Goal: Navigation & Orientation: Find specific page/section

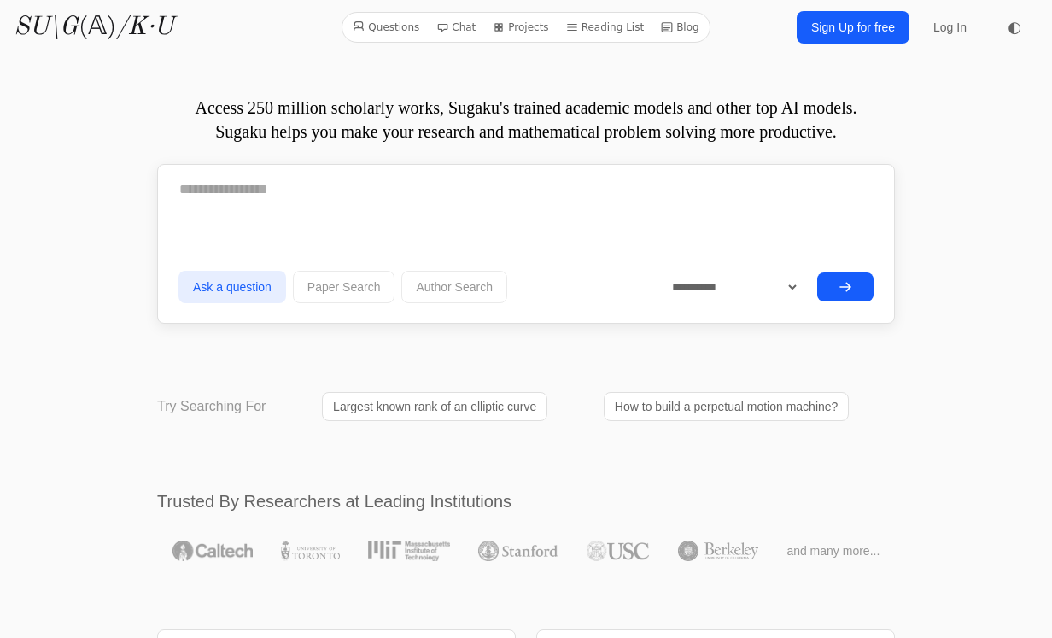
click at [612, 34] on link "Reading List" at bounding box center [605, 27] width 92 height 22
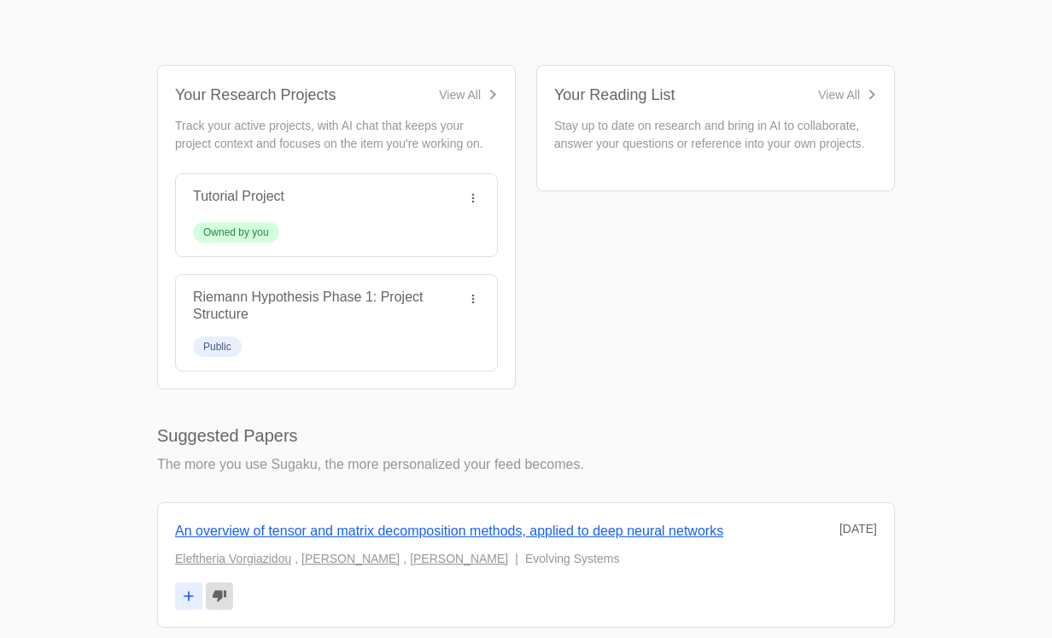
scroll to position [558, 0]
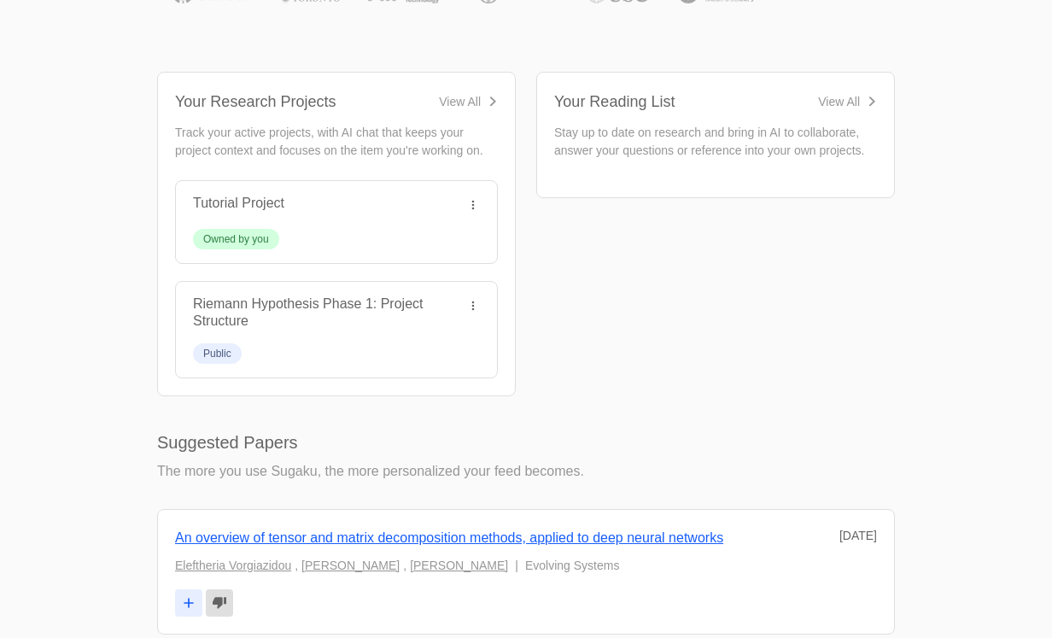
click at [329, 300] on link "Riemann Hypothesis Phase 1: Project Structure" at bounding box center [308, 312] width 230 height 32
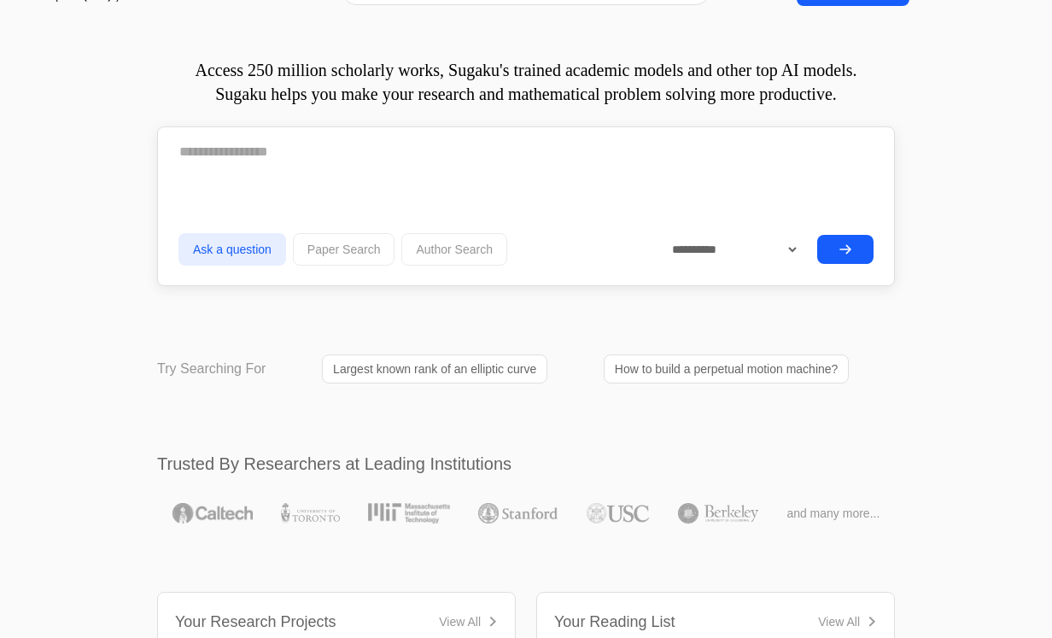
scroll to position [0, 0]
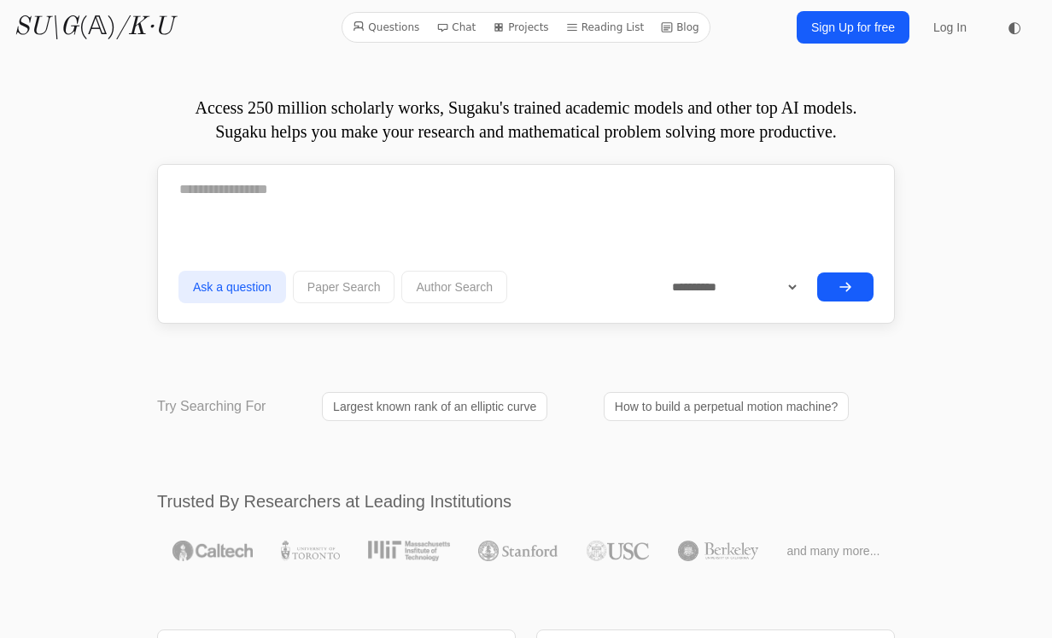
click at [357, 167] on div "**********" at bounding box center [526, 244] width 738 height 160
click at [358, 289] on button "Paper Search" at bounding box center [344, 287] width 103 height 32
click at [528, 29] on link "Projects" at bounding box center [520, 27] width 69 height 22
click at [684, 27] on link "Blog" at bounding box center [680, 27] width 52 height 22
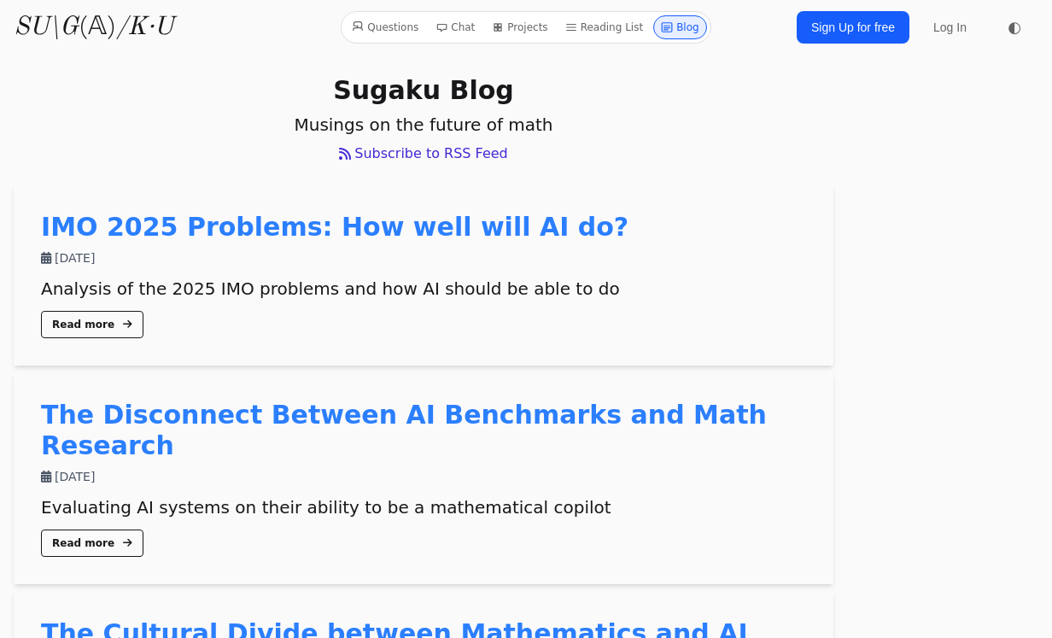
click at [116, 17] on icon "/K·U" at bounding box center [144, 28] width 57 height 26
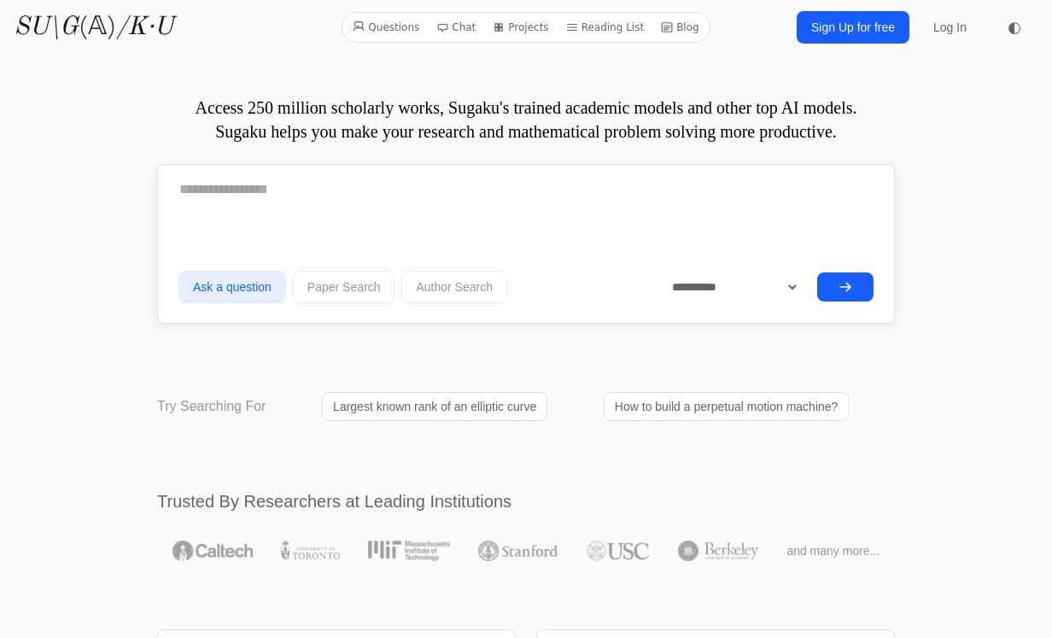
click at [97, 38] on link "SU\G (𝔸) /K·U" at bounding box center [94, 27] width 160 height 31
click at [393, 38] on div "Questions Chat Projects Reading List Blog" at bounding box center [526, 27] width 368 height 31
click at [400, 26] on link "Questions" at bounding box center [386, 27] width 80 height 22
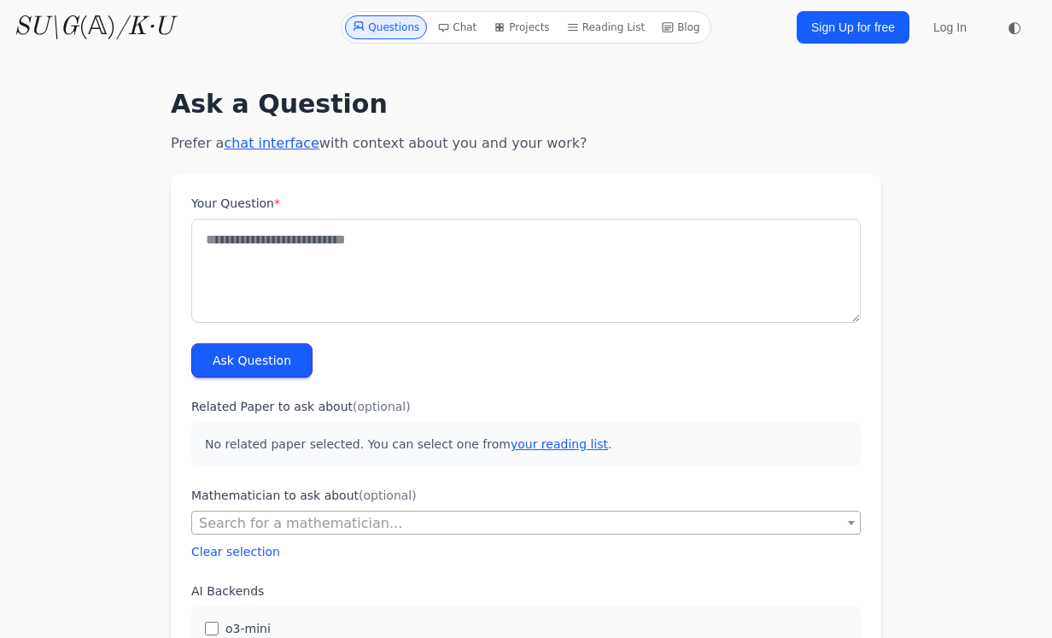
click at [454, 26] on link "Chat" at bounding box center [457, 27] width 53 height 24
click at [533, 36] on link "Projects" at bounding box center [521, 27] width 69 height 24
click at [938, 36] on link "Log In" at bounding box center [950, 27] width 54 height 31
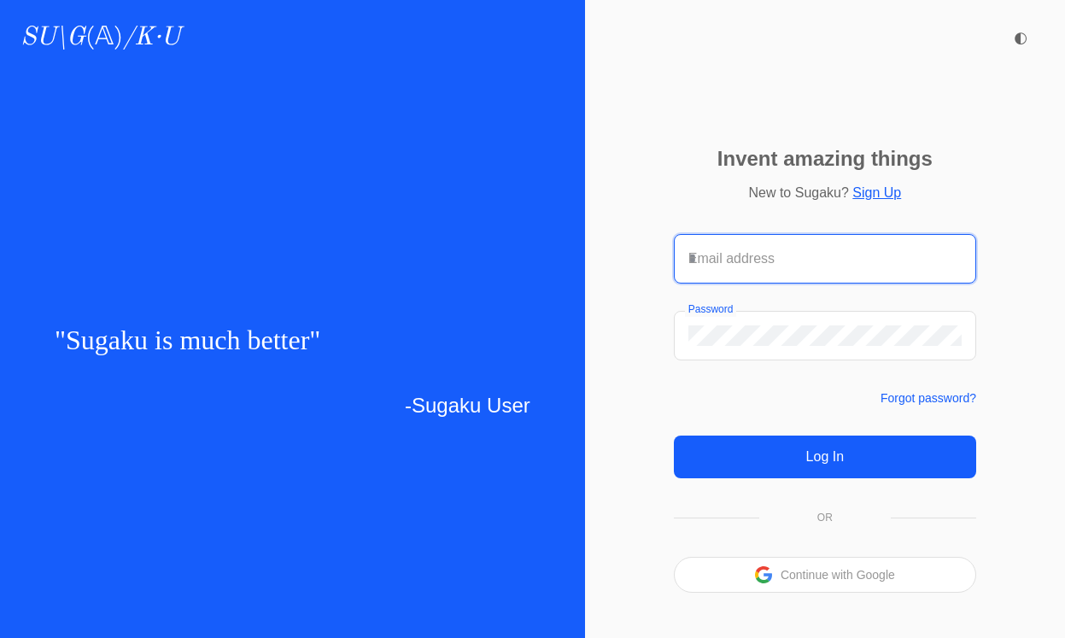
click at [770, 260] on input "Email address" at bounding box center [824, 259] width 273 height 21
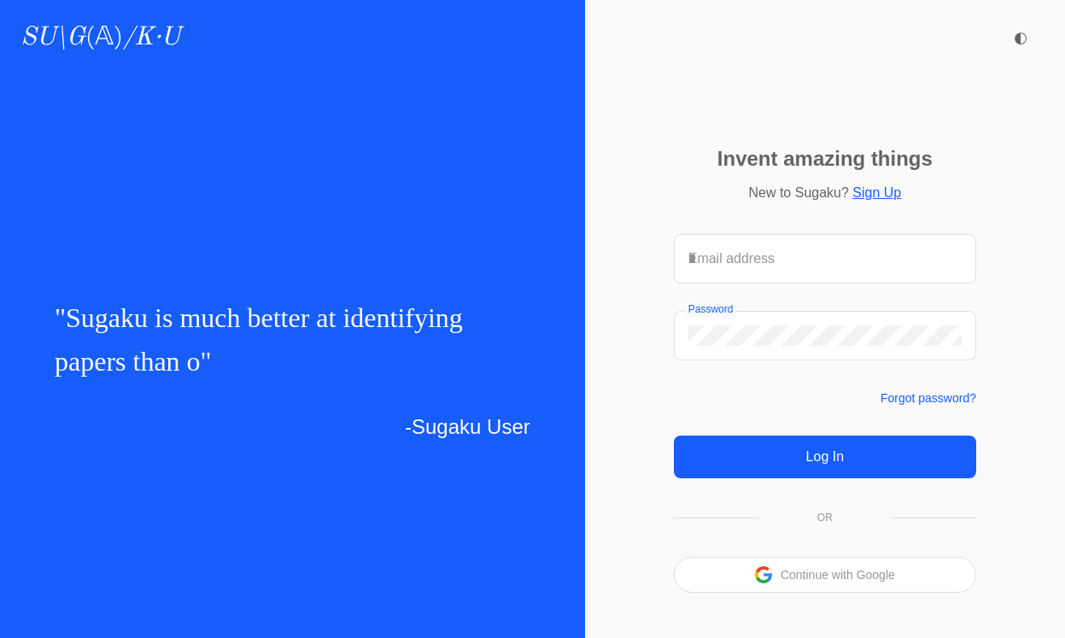
click at [782, 574] on p "Continue with Google" at bounding box center [838, 575] width 114 height 12
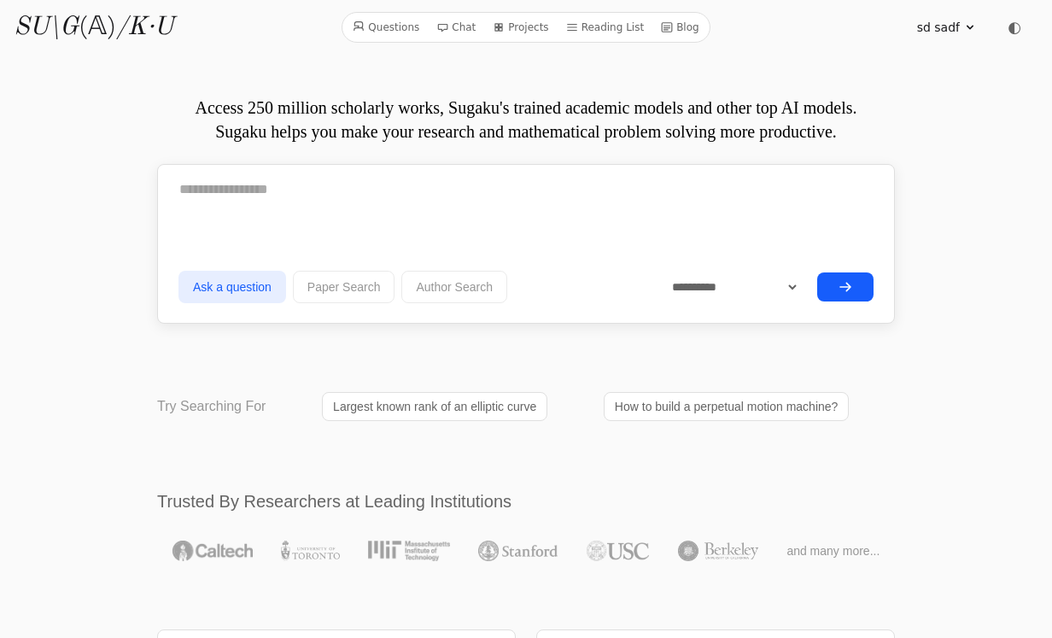
click at [943, 35] on span "sd sadf" at bounding box center [938, 27] width 43 height 17
click at [858, 62] on link "Profile" at bounding box center [888, 66] width 164 height 32
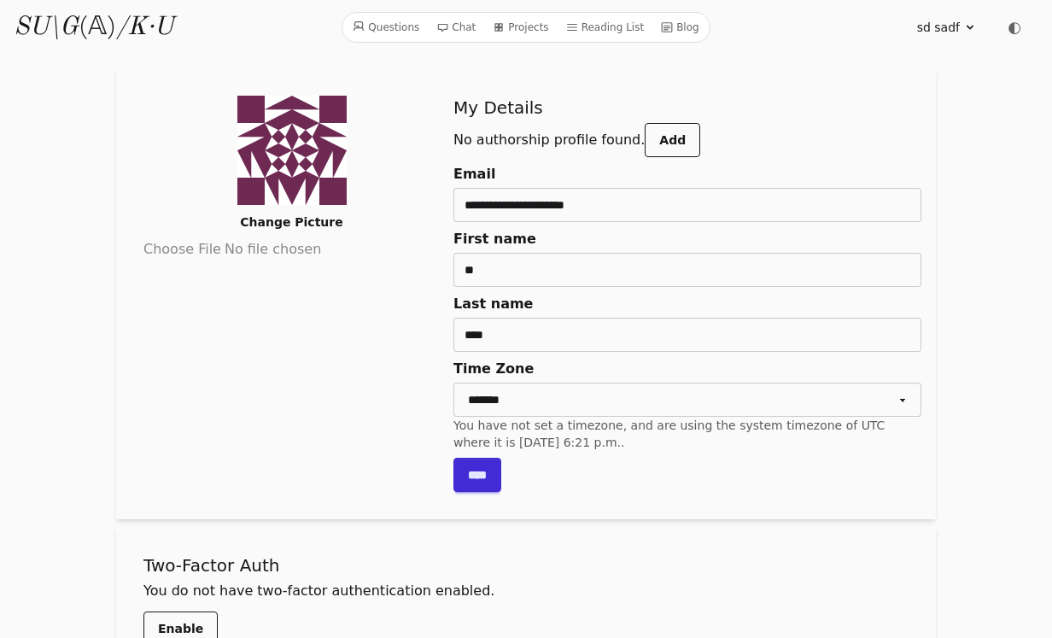
click at [469, 26] on link "Chat" at bounding box center [456, 27] width 53 height 22
